Goal: Information Seeking & Learning: Compare options

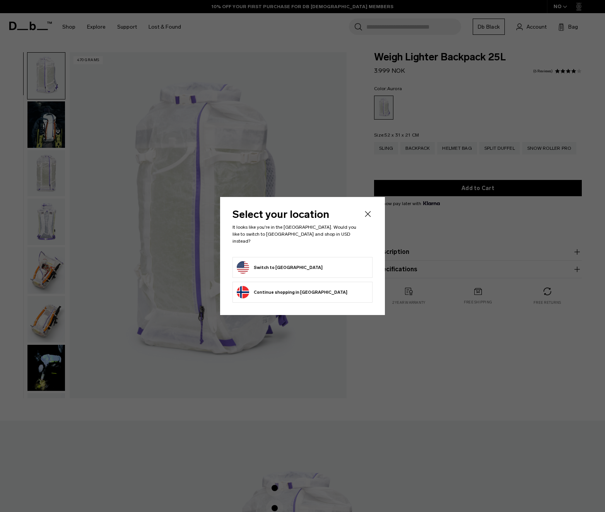
click at [306, 267] on form "Switch to United States" at bounding box center [303, 267] width 132 height 12
click at [276, 262] on button "Switch to United States" at bounding box center [280, 267] width 86 height 12
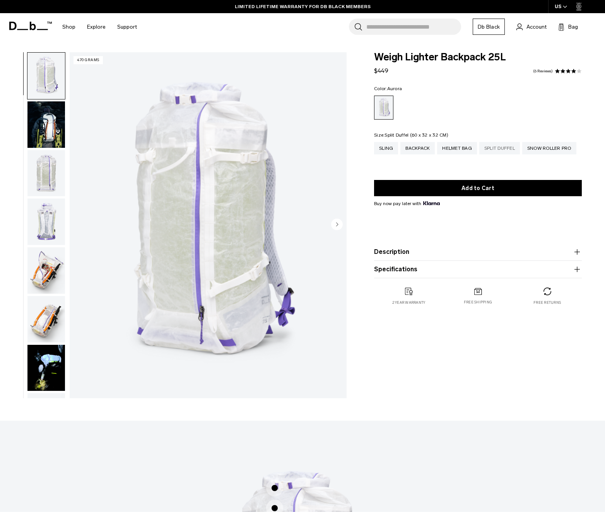
click at [510, 148] on div "Split Duffel" at bounding box center [499, 148] width 41 height 12
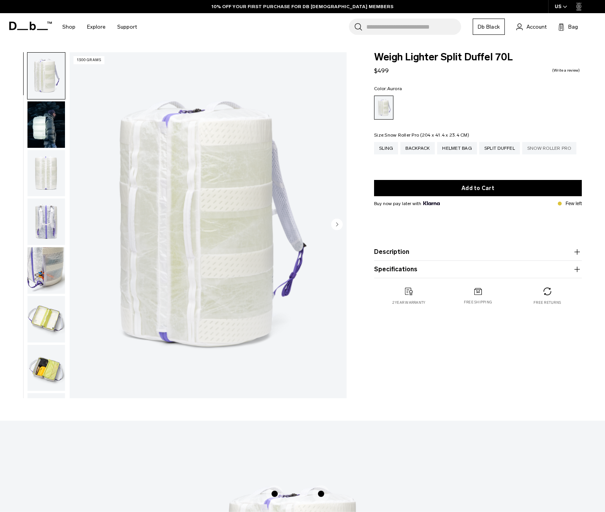
click at [550, 146] on div "Snow Roller Pro" at bounding box center [549, 148] width 54 height 12
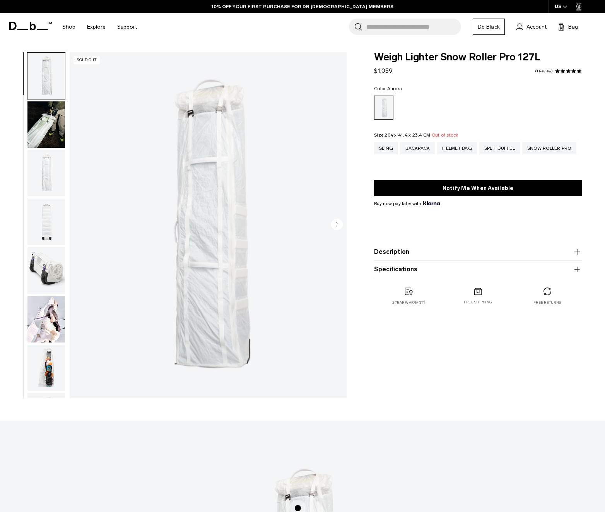
click at [43, 314] on img "button" at bounding box center [46, 319] width 38 height 46
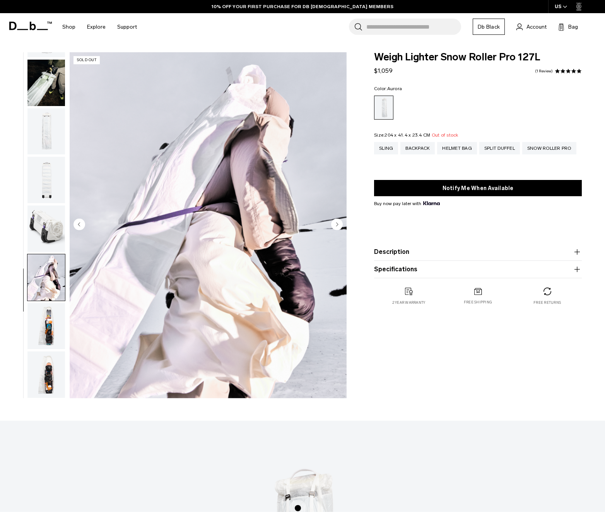
scroll to position [42, 0]
click at [45, 224] on img "button" at bounding box center [46, 228] width 38 height 46
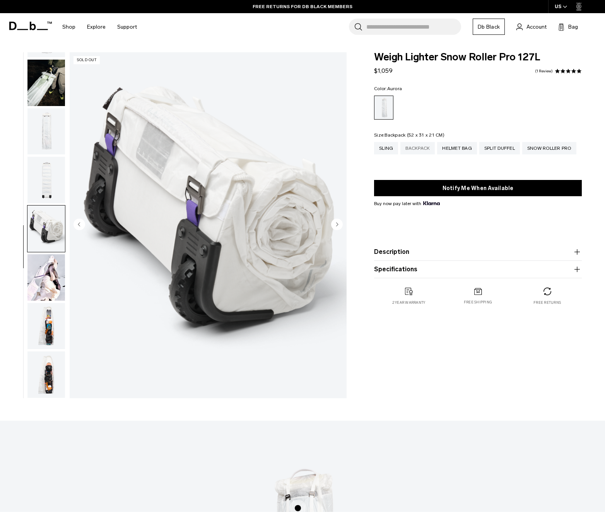
click at [429, 148] on div "Backpack" at bounding box center [418, 148] width 34 height 12
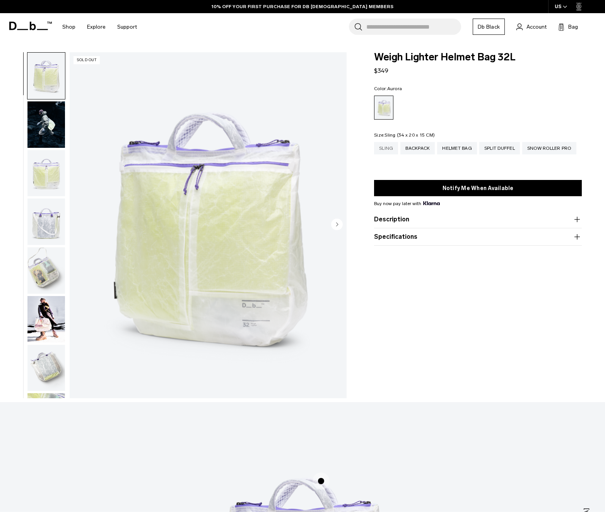
click at [383, 150] on div "Sling" at bounding box center [386, 148] width 24 height 12
